Goal: Find specific page/section: Find specific page/section

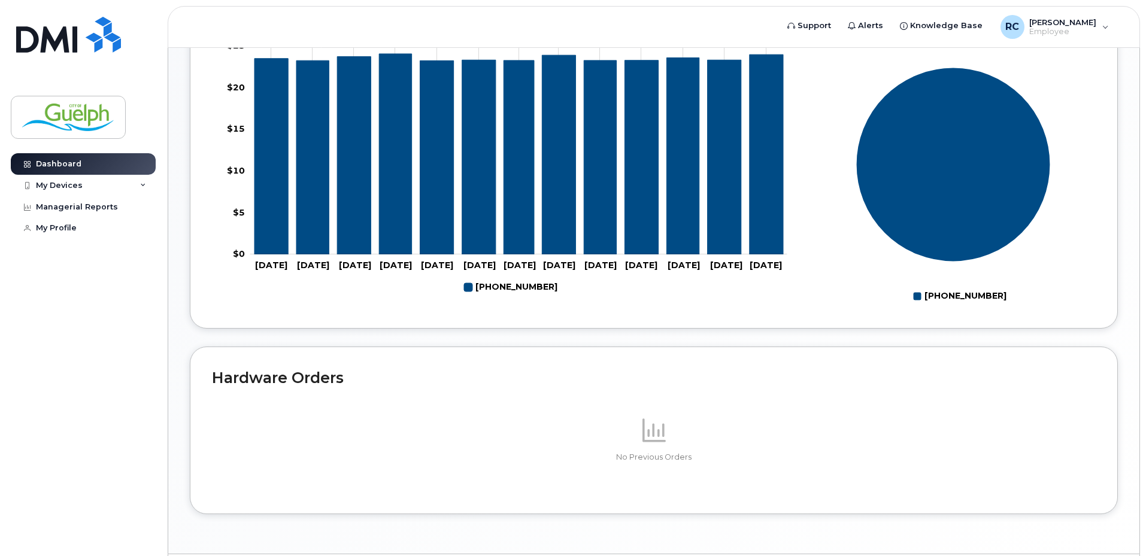
scroll to position [444, 0]
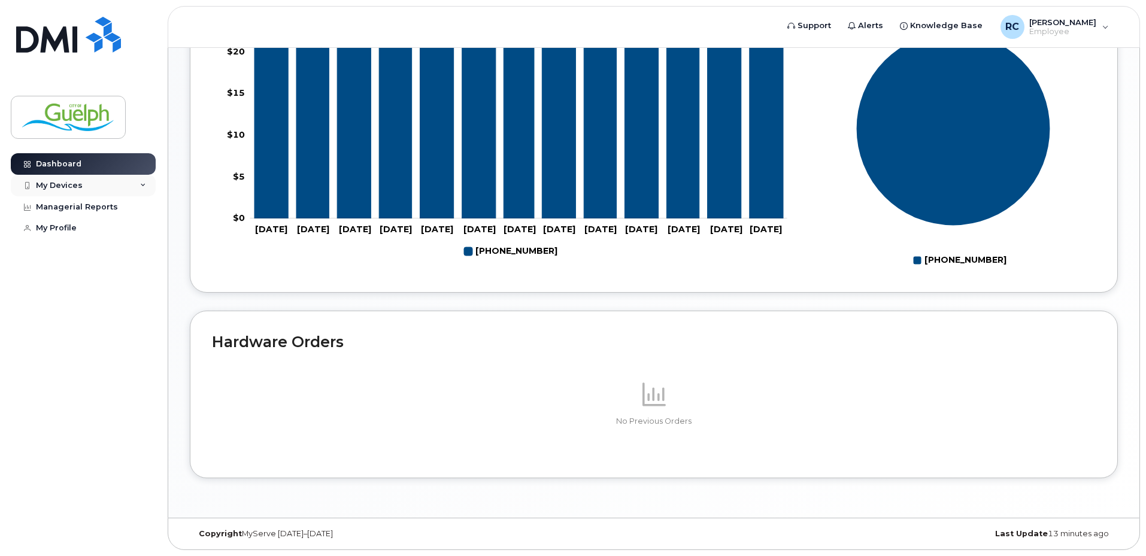
click at [123, 186] on div "My Devices" at bounding box center [83, 186] width 145 height 22
click at [98, 212] on link "Managerial Reports" at bounding box center [83, 207] width 145 height 22
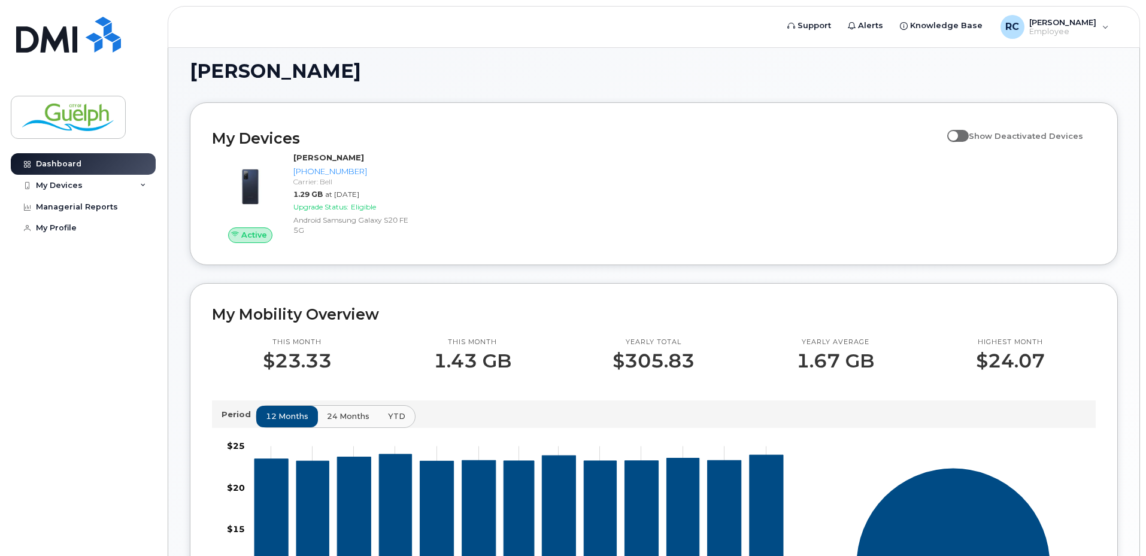
scroll to position [0, 0]
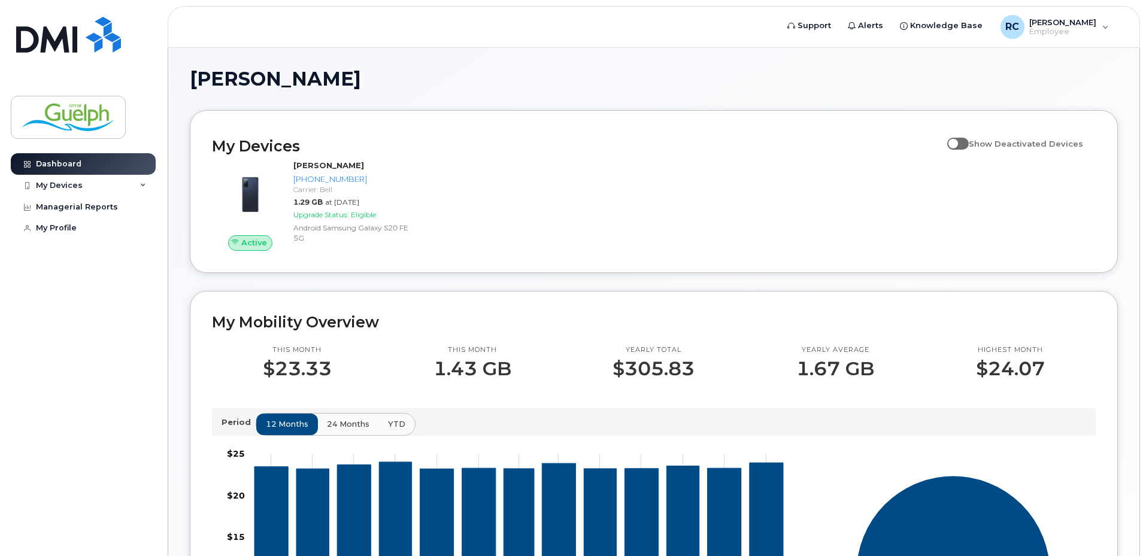
click at [968, 142] on span at bounding box center [958, 144] width 22 height 12
click at [957, 142] on input "Show Deactivated Devices" at bounding box center [952, 137] width 10 height 10
checkbox input "true"
click at [1067, 31] on span "Employee" at bounding box center [1062, 32] width 67 height 10
click at [81, 172] on link "Dashboard" at bounding box center [83, 164] width 145 height 22
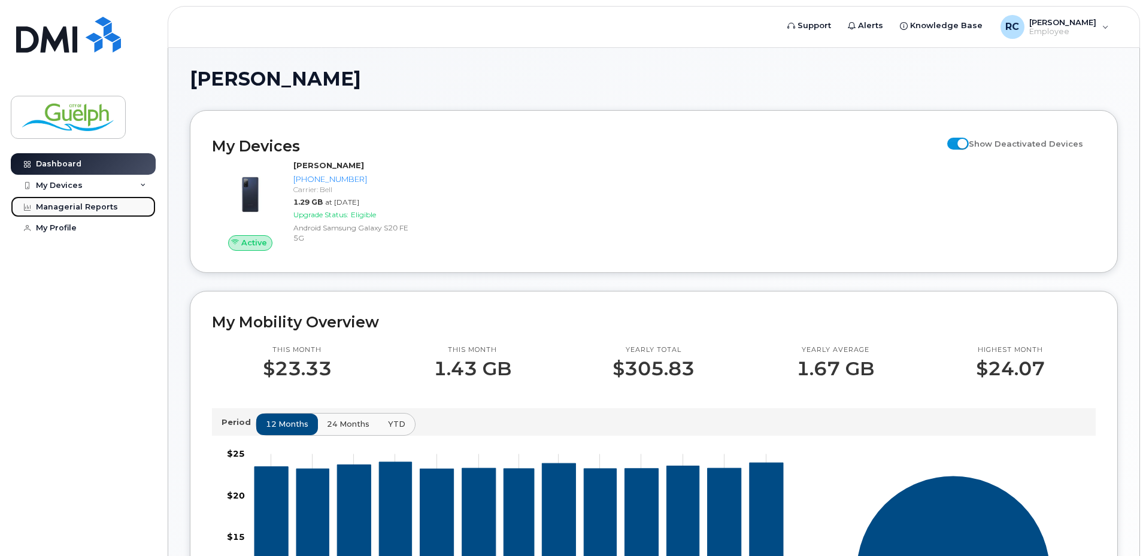
click at [78, 201] on link "Managerial Reports" at bounding box center [83, 207] width 145 height 22
click at [89, 206] on div "Managerial Reports" at bounding box center [77, 207] width 82 height 10
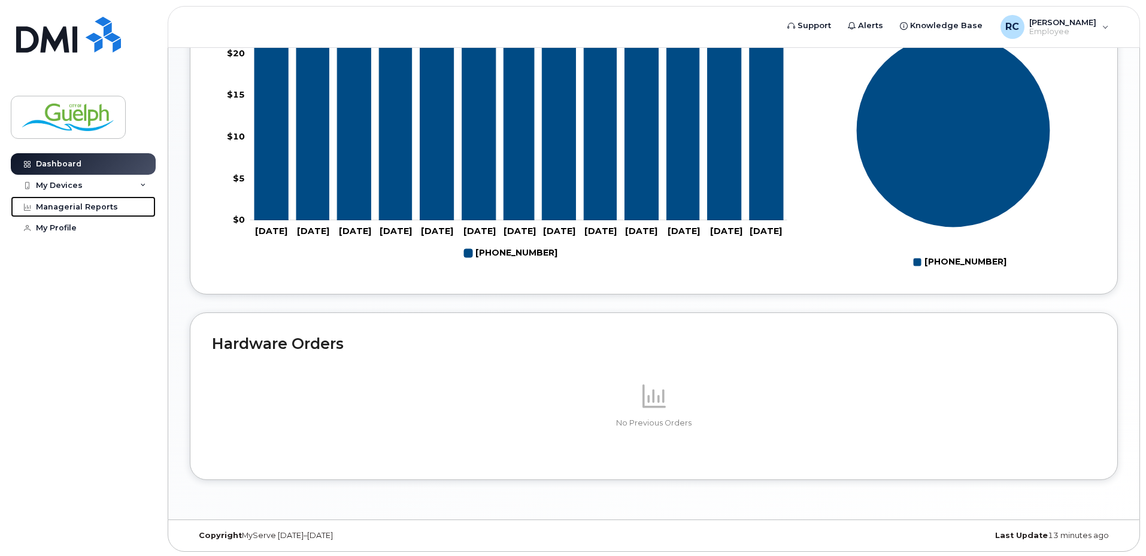
scroll to position [444, 0]
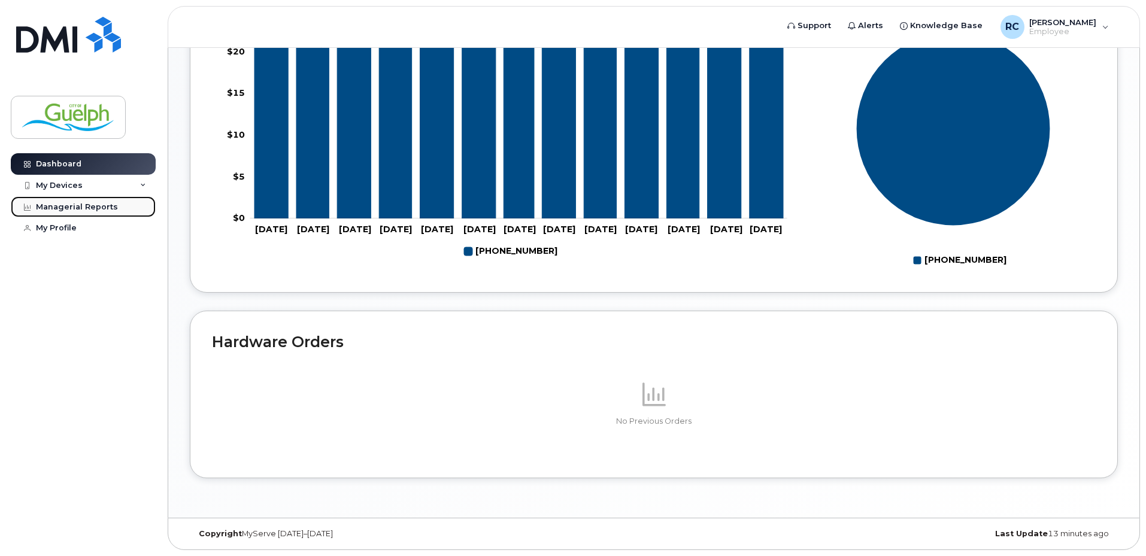
click at [69, 207] on div "Managerial Reports" at bounding box center [77, 207] width 82 height 10
click at [81, 207] on div "Managerial Reports" at bounding box center [77, 207] width 82 height 10
